Goal: Transaction & Acquisition: Purchase product/service

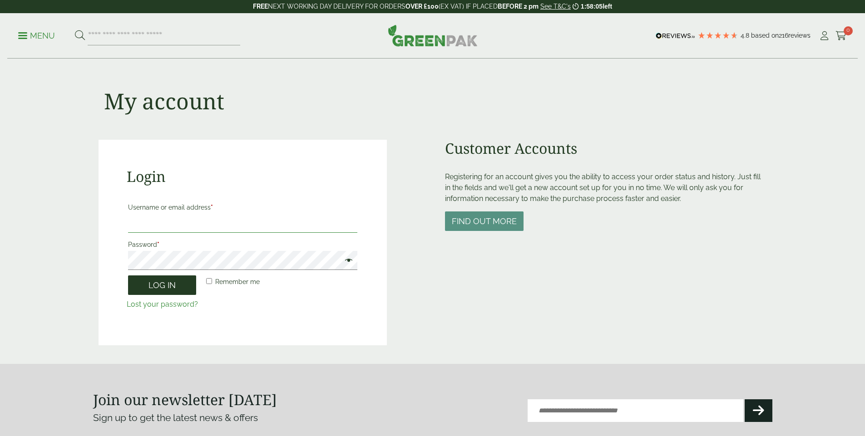
type input "**********"
click at [156, 289] on button "Log in" at bounding box center [162, 286] width 68 height 20
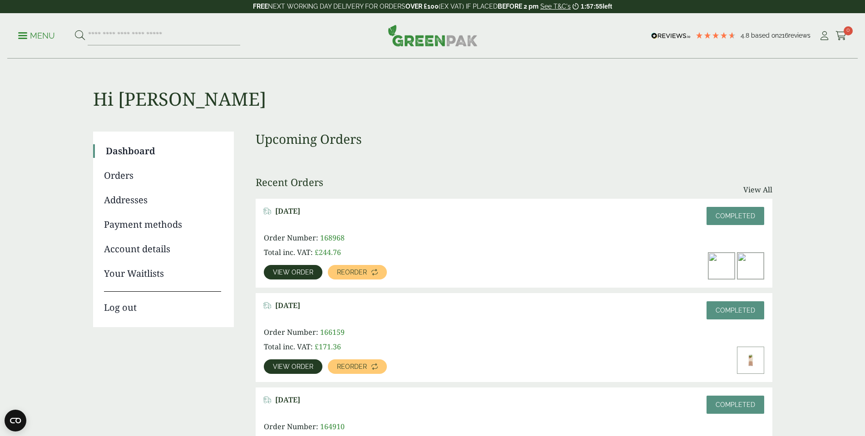
scroll to position [91, 0]
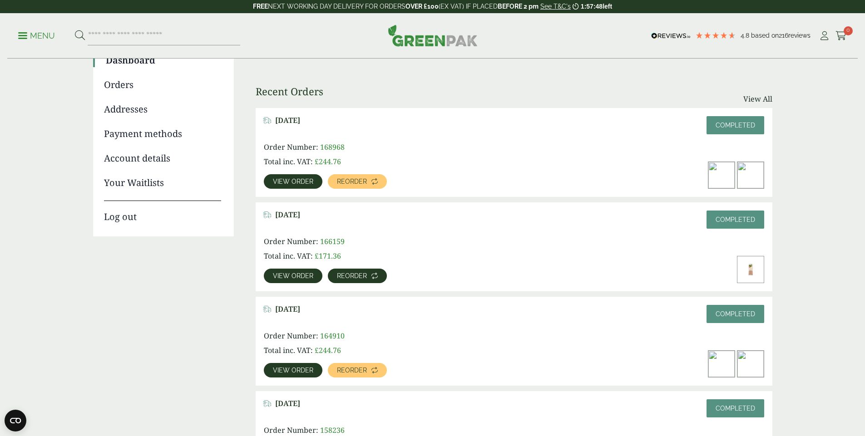
click at [367, 273] on span "Reorder" at bounding box center [352, 276] width 30 height 6
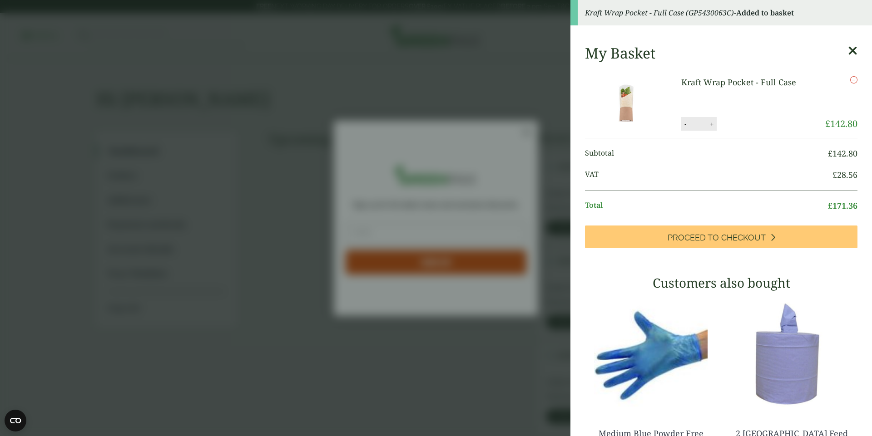
click at [476, 44] on aside "Kraft Wrap Pocket - Full Case (GP5430063C) - Added to basket My Basket Kraft Wr…" at bounding box center [436, 218] width 872 height 436
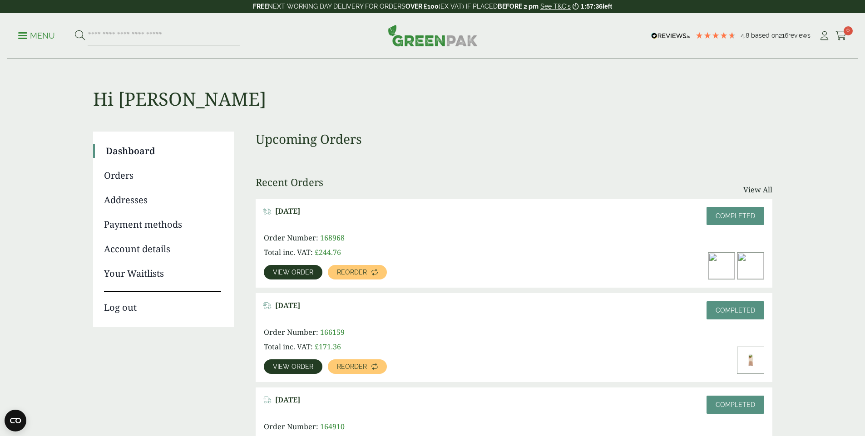
click at [27, 35] on span at bounding box center [22, 35] width 9 height 1
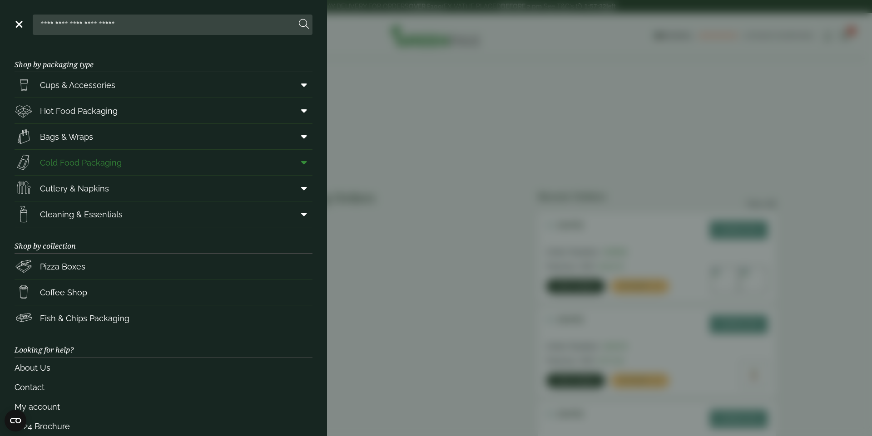
click at [301, 163] on icon at bounding box center [304, 162] width 6 height 9
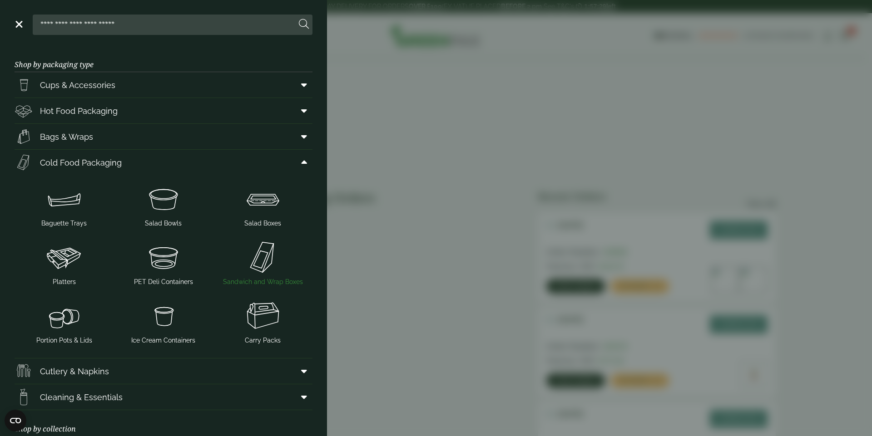
click at [264, 265] on img at bounding box center [263, 257] width 92 height 36
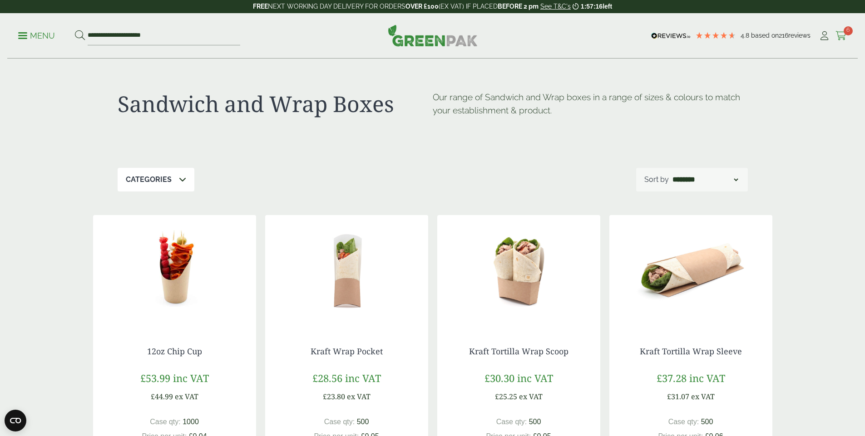
click at [835, 37] on icon at bounding box center [840, 35] width 11 height 9
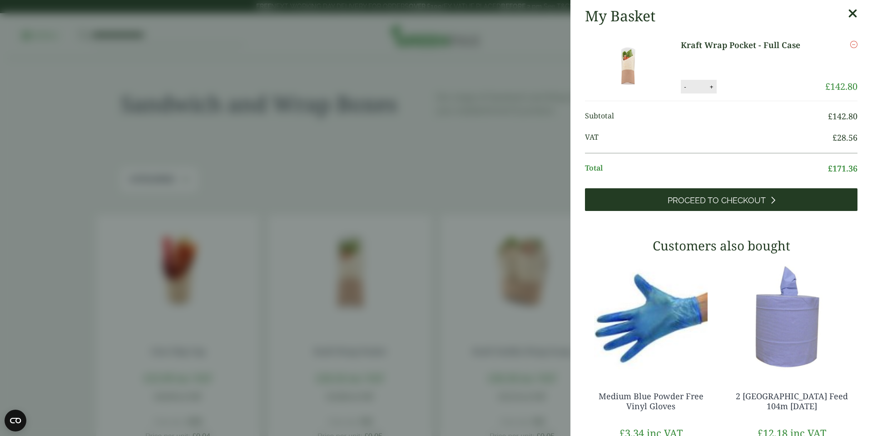
click at [684, 202] on span "Proceed to Checkout" at bounding box center [716, 201] width 98 height 10
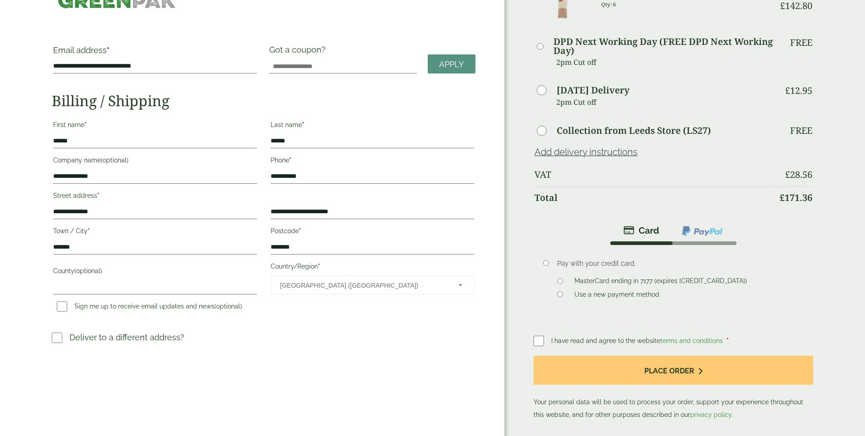
scroll to position [45, 0]
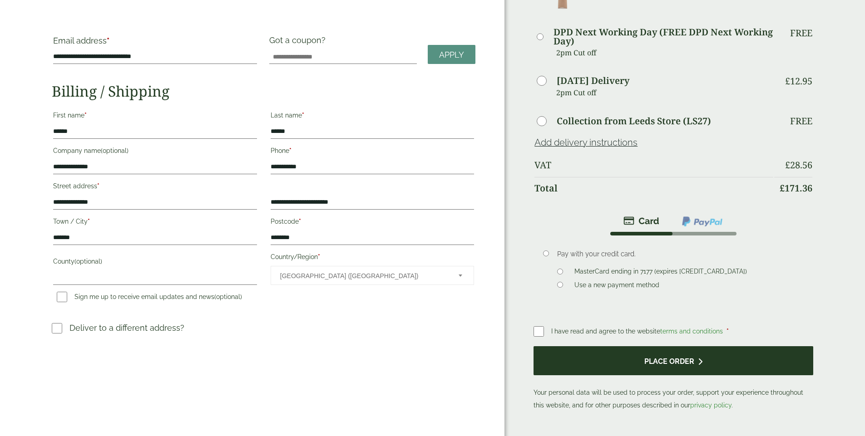
click at [645, 348] on button "Place order" at bounding box center [672, 361] width 279 height 30
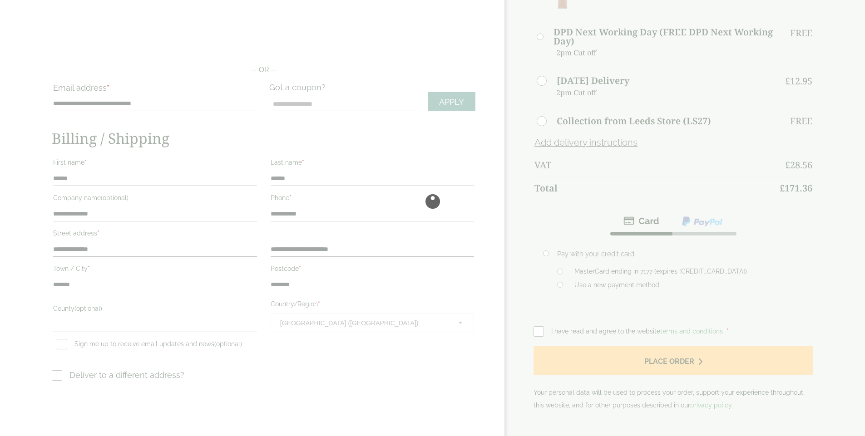
scroll to position [93, 0]
